Goal: Task Accomplishment & Management: Use online tool/utility

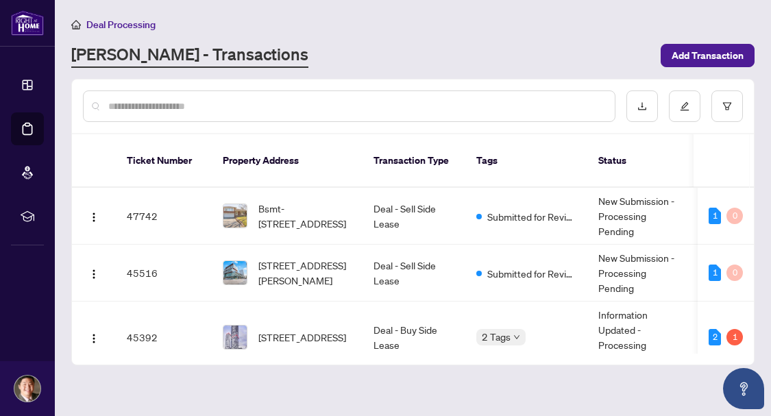
scroll to position [137, 0]
click at [420, 30] on div "Deal Processing" at bounding box center [413, 24] width 684 height 16
